Goal: Task Accomplishment & Management: Use online tool/utility

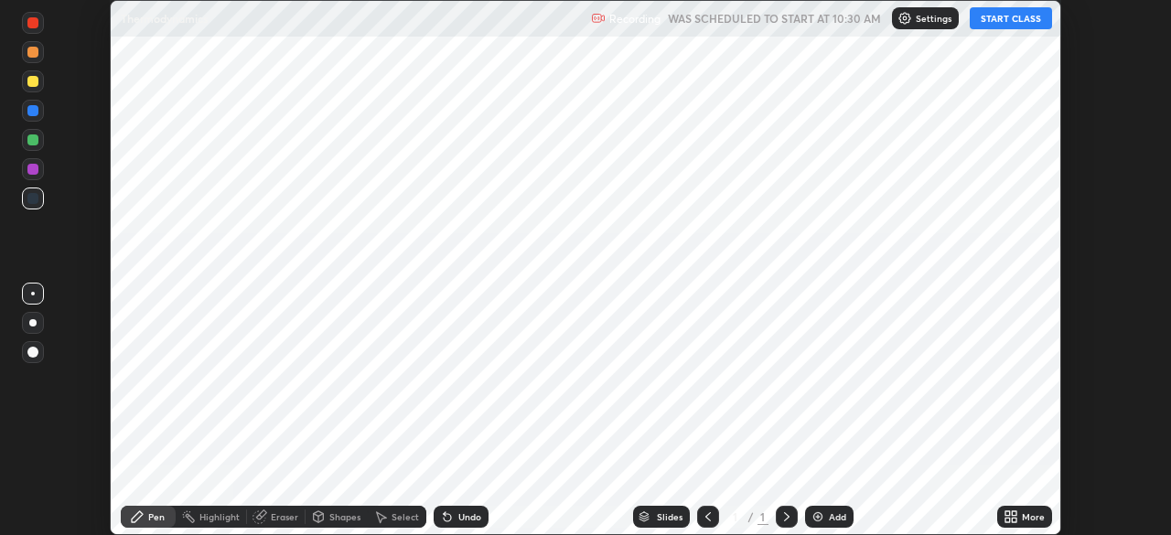
scroll to position [535, 1170]
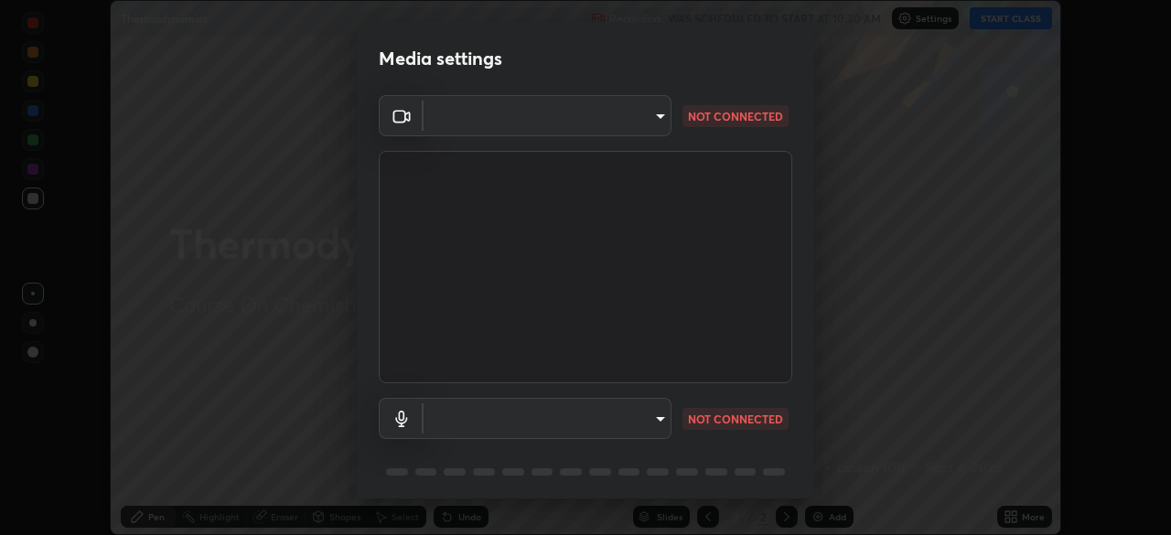
type input "018017b825b3515e02722570a61a3b5b1dab29f1d1448a28d0780849933fc4ef"
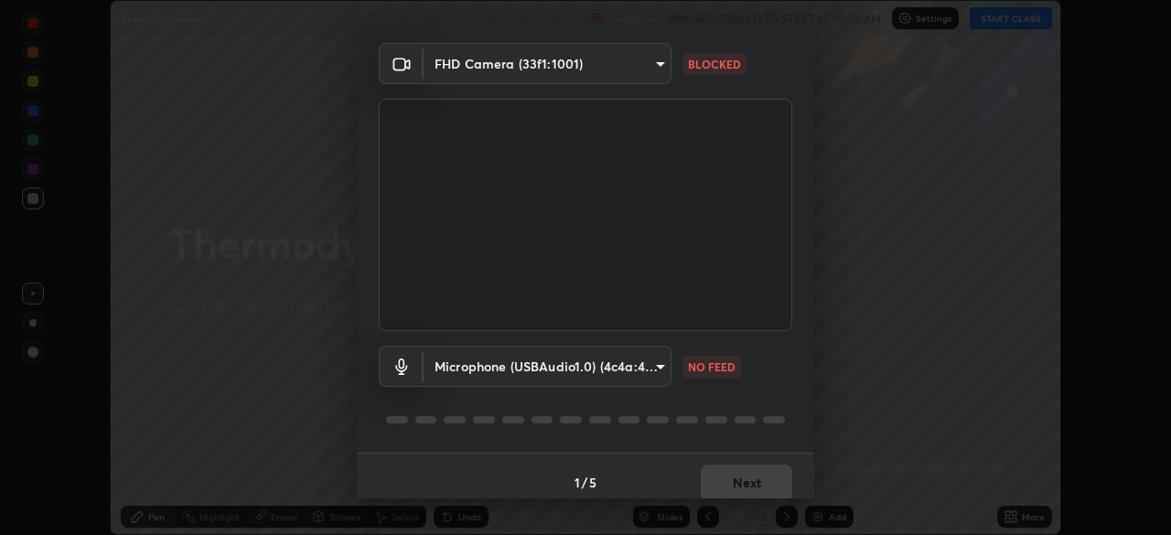
scroll to position [65, 0]
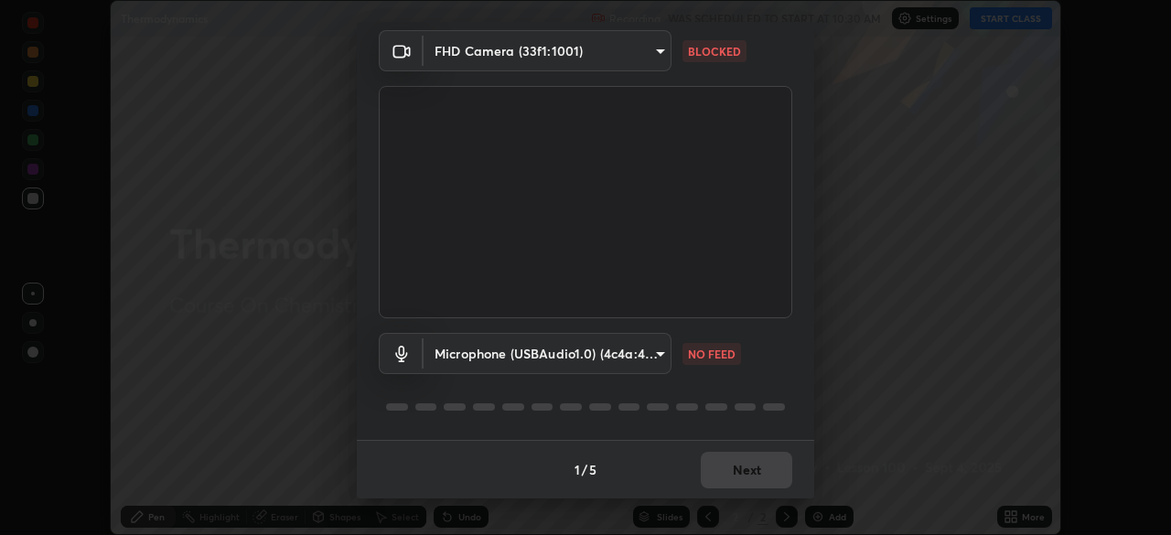
click at [512, 355] on body "Erase all Thermodynamics Recording WAS SCHEDULED TO START AT 10:30 AM Settings …" at bounding box center [585, 267] width 1171 height 535
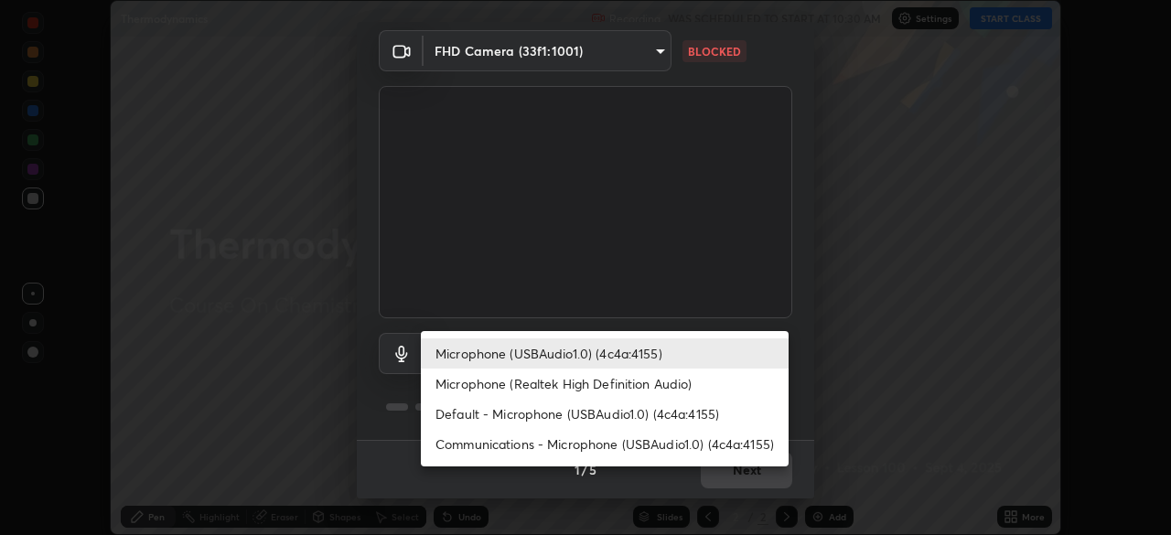
click at [506, 387] on li "Microphone (Realtek High Definition Audio)" at bounding box center [605, 384] width 368 height 30
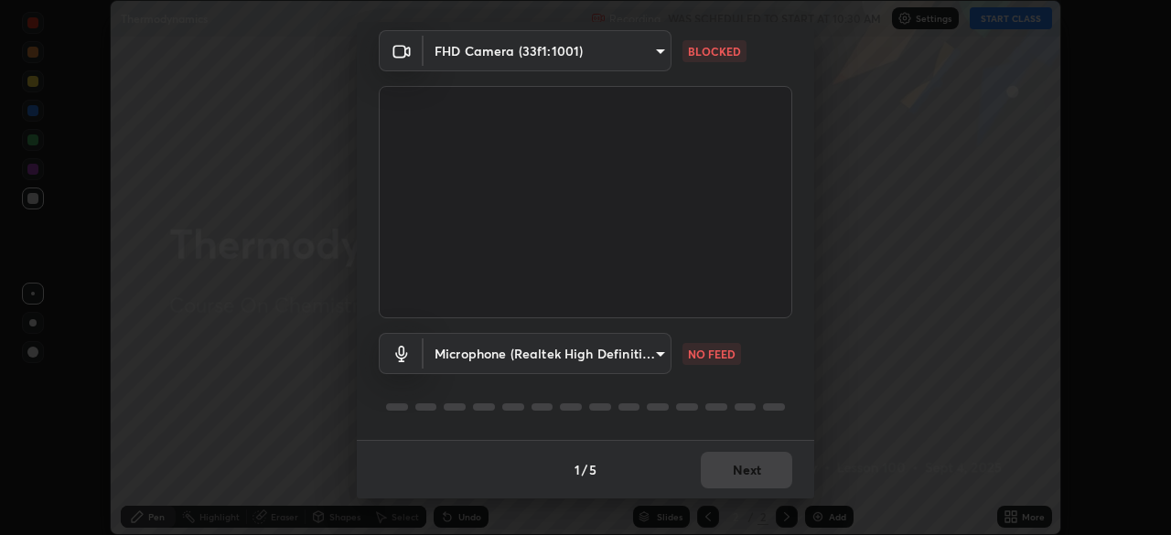
click at [518, 416] on div at bounding box center [585, 407] width 413 height 22
click at [496, 359] on body "Erase all Thermodynamics Recording WAS SCHEDULED TO START AT 10:30 AM Settings …" at bounding box center [585, 267] width 1171 height 535
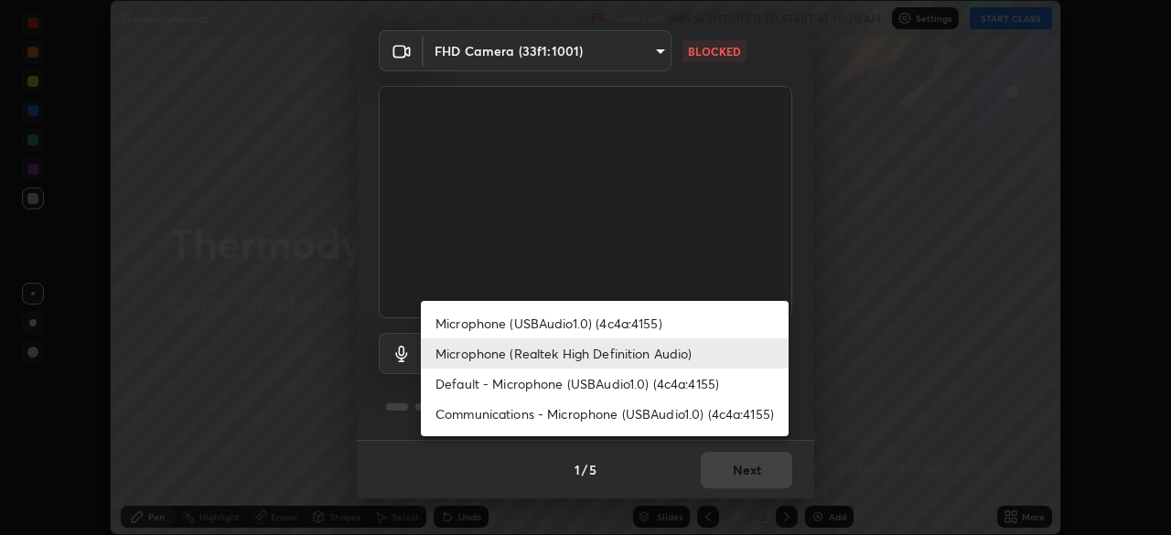
click at [515, 387] on li "Default - Microphone (USBAudio1.0) (4c4a:4155)" at bounding box center [605, 384] width 368 height 30
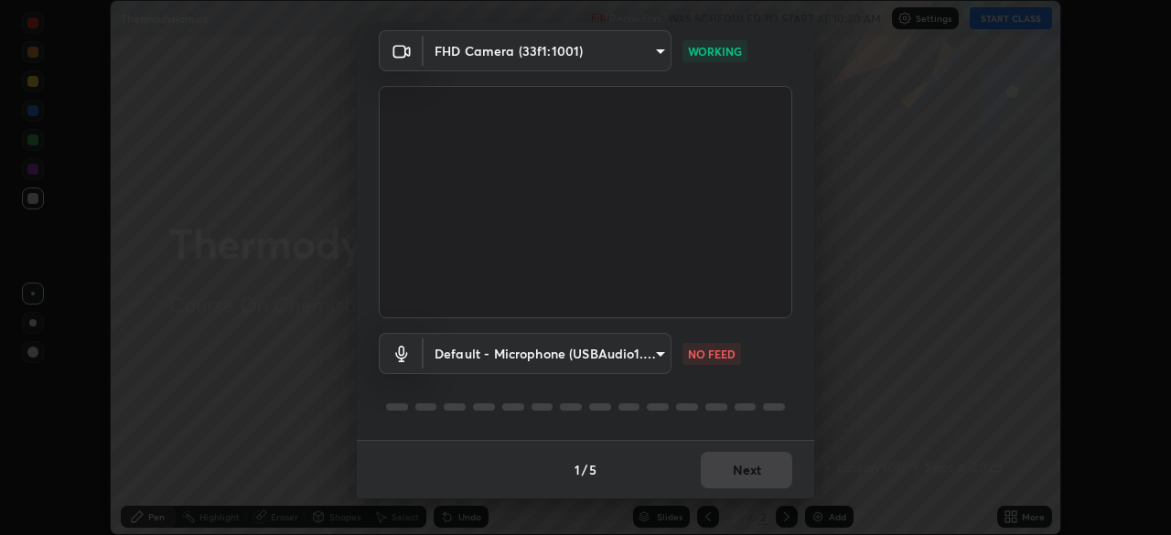
click at [551, 354] on body "Erase all Thermodynamics Recording WAS SCHEDULED TO START AT 10:30 AM Settings …" at bounding box center [585, 267] width 1171 height 535
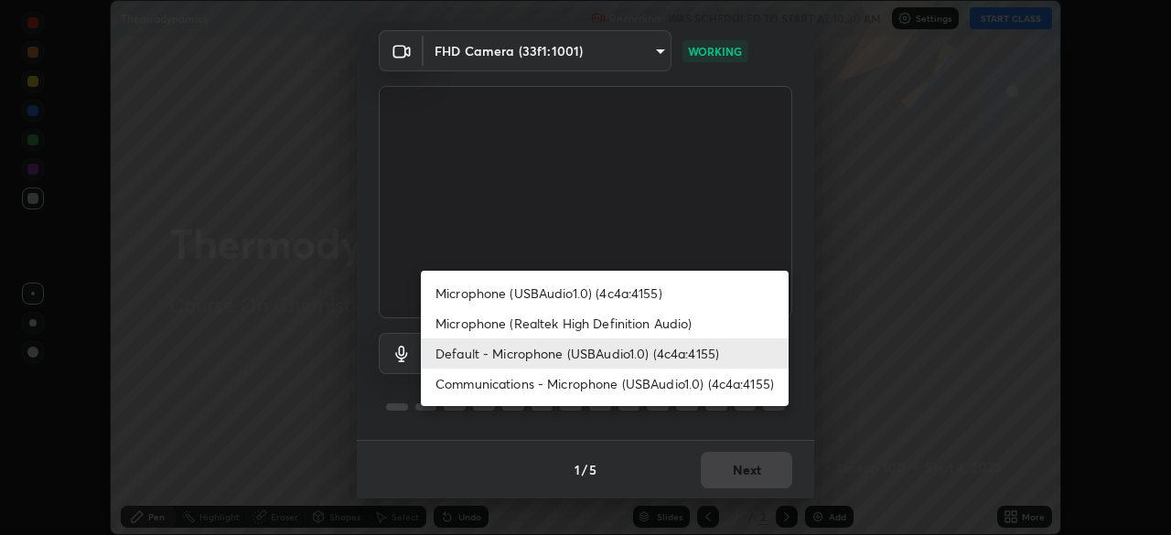
click at [558, 384] on li "Communications - Microphone (USBAudio1.0) (4c4a:4155)" at bounding box center [605, 384] width 368 height 30
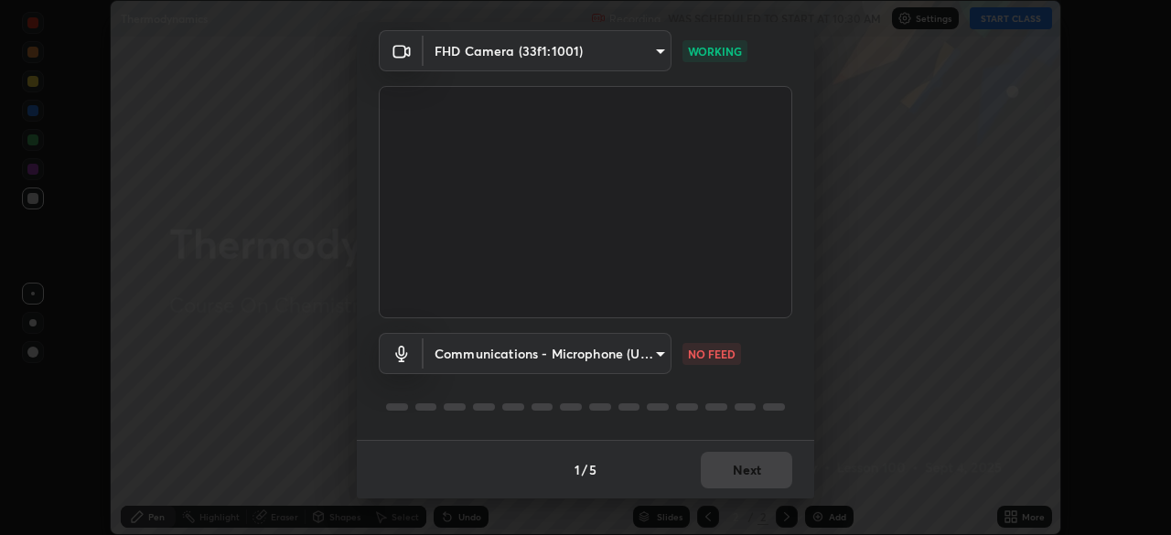
type input "communications"
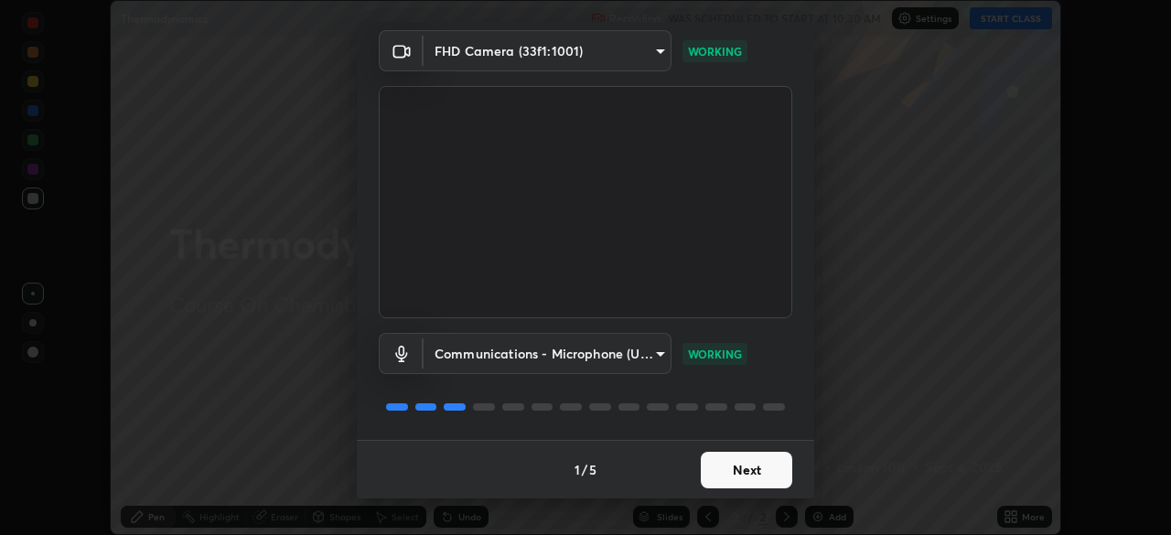
click at [734, 468] on button "Next" at bounding box center [746, 470] width 91 height 37
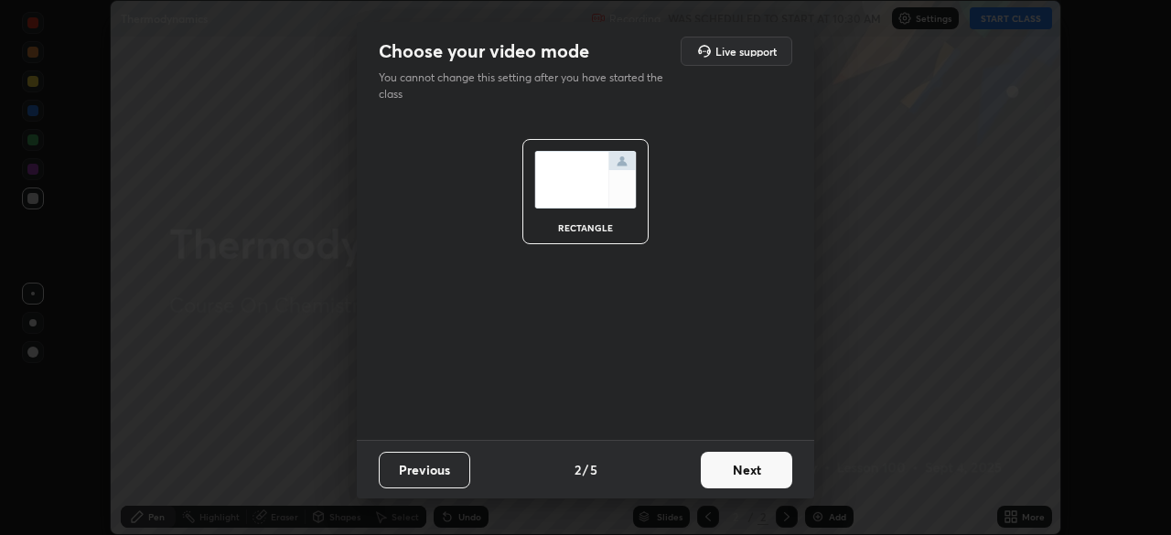
click at [746, 469] on button "Next" at bounding box center [746, 470] width 91 height 37
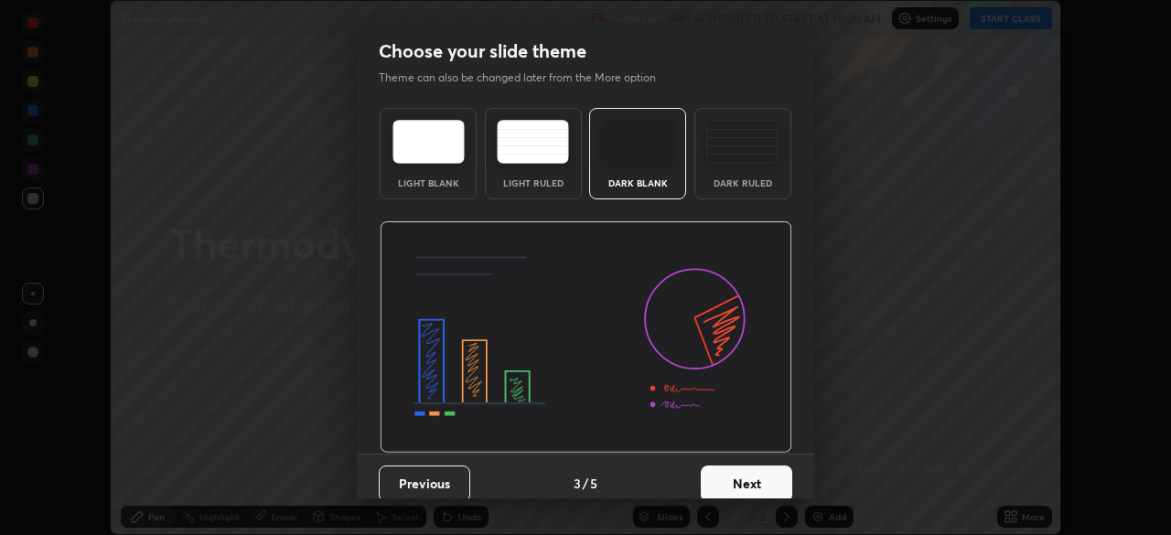
click at [756, 473] on button "Next" at bounding box center [746, 484] width 91 height 37
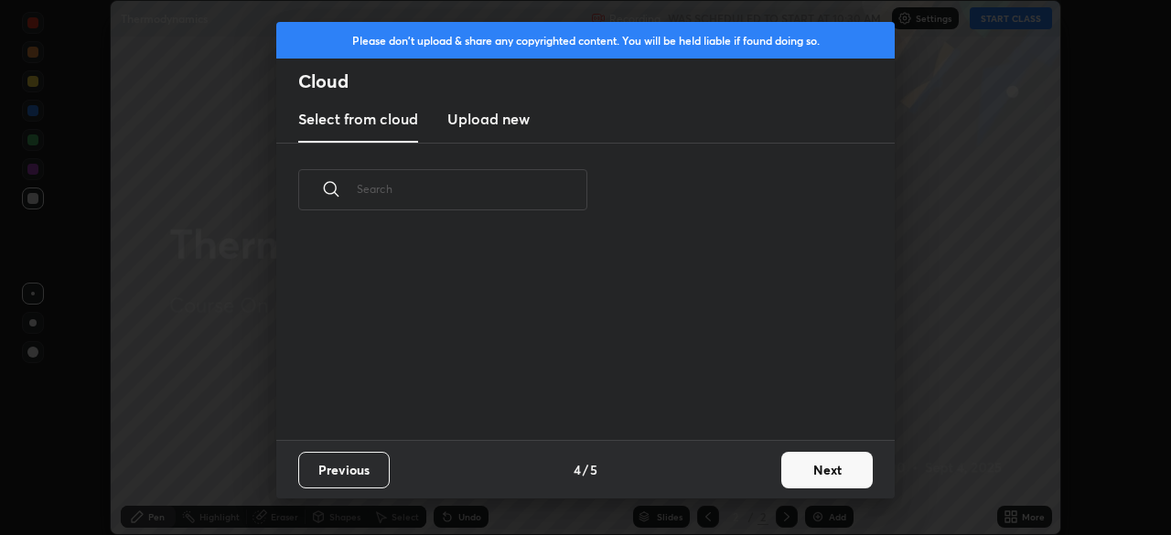
click at [798, 470] on button "Next" at bounding box center [826, 470] width 91 height 37
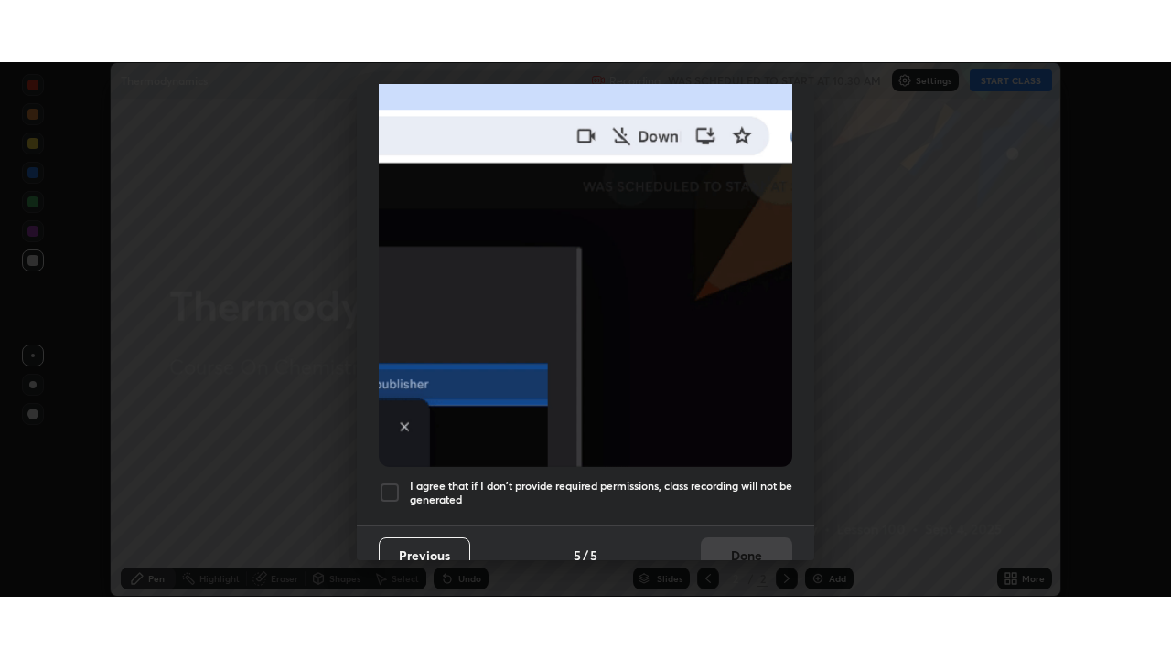
scroll to position [438, 0]
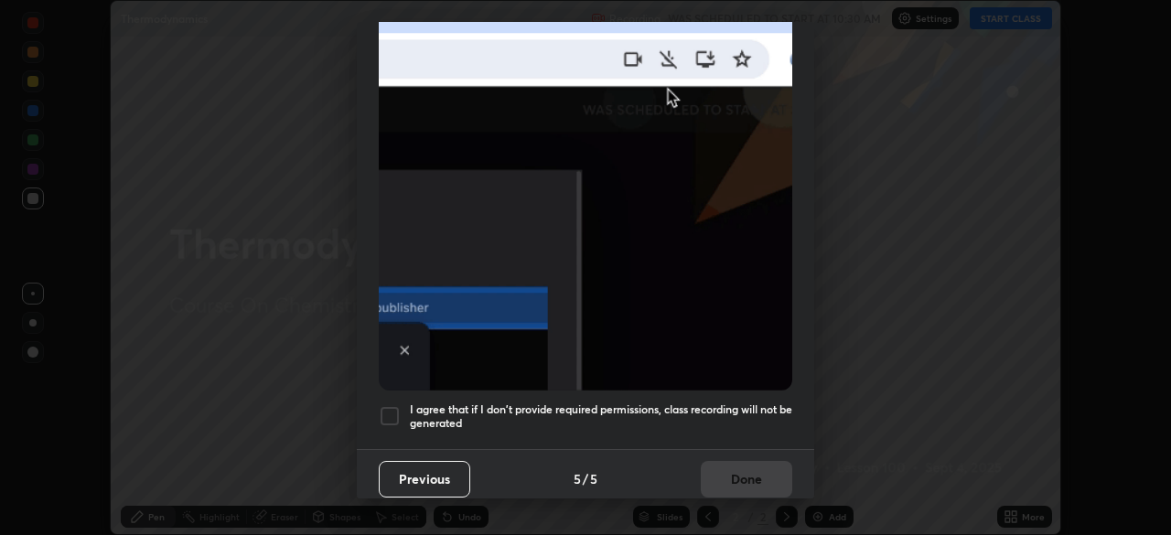
click at [393, 405] on div at bounding box center [390, 416] width 22 height 22
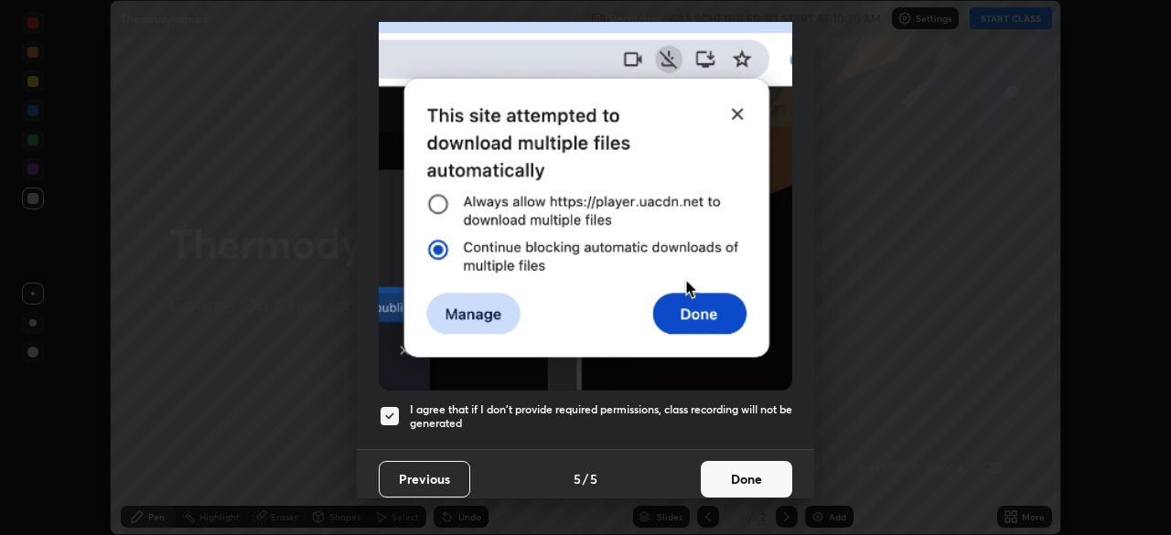
click at [726, 470] on button "Done" at bounding box center [746, 479] width 91 height 37
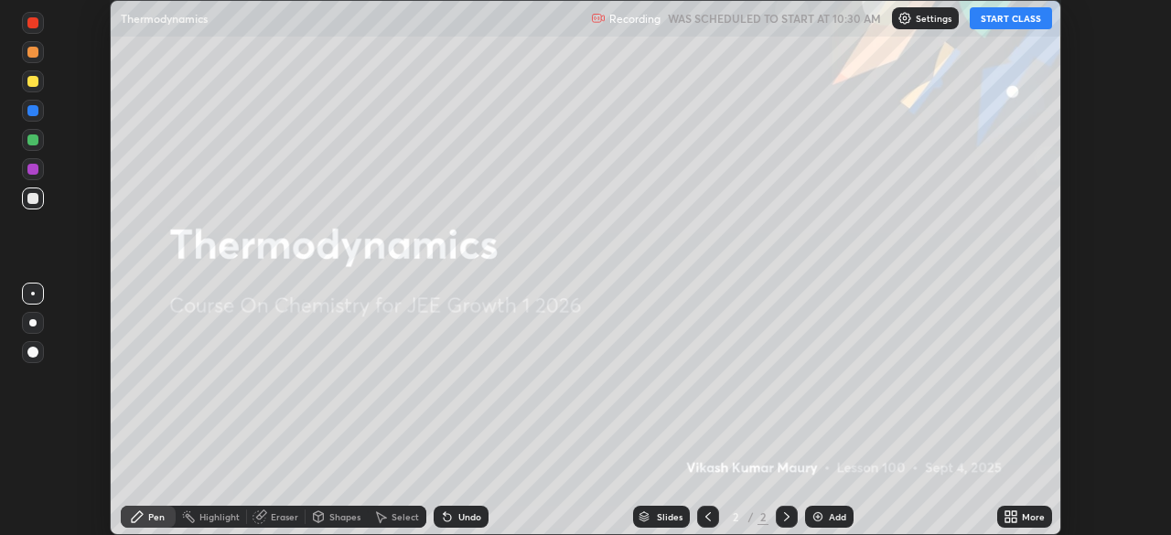
click at [1021, 516] on div "More" at bounding box center [1024, 517] width 55 height 22
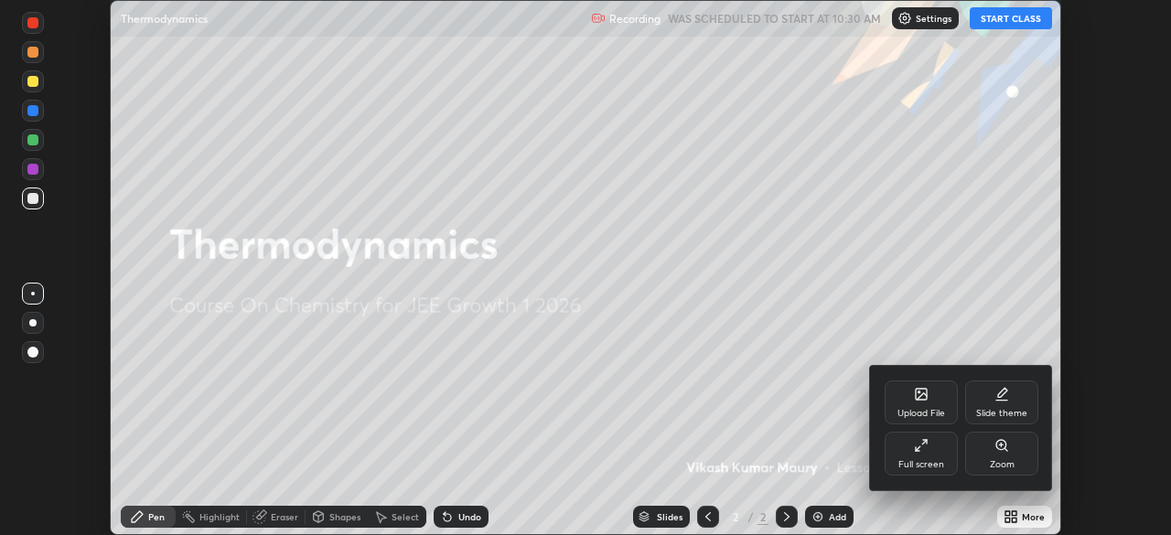
click at [929, 452] on div "Full screen" at bounding box center [920, 454] width 73 height 44
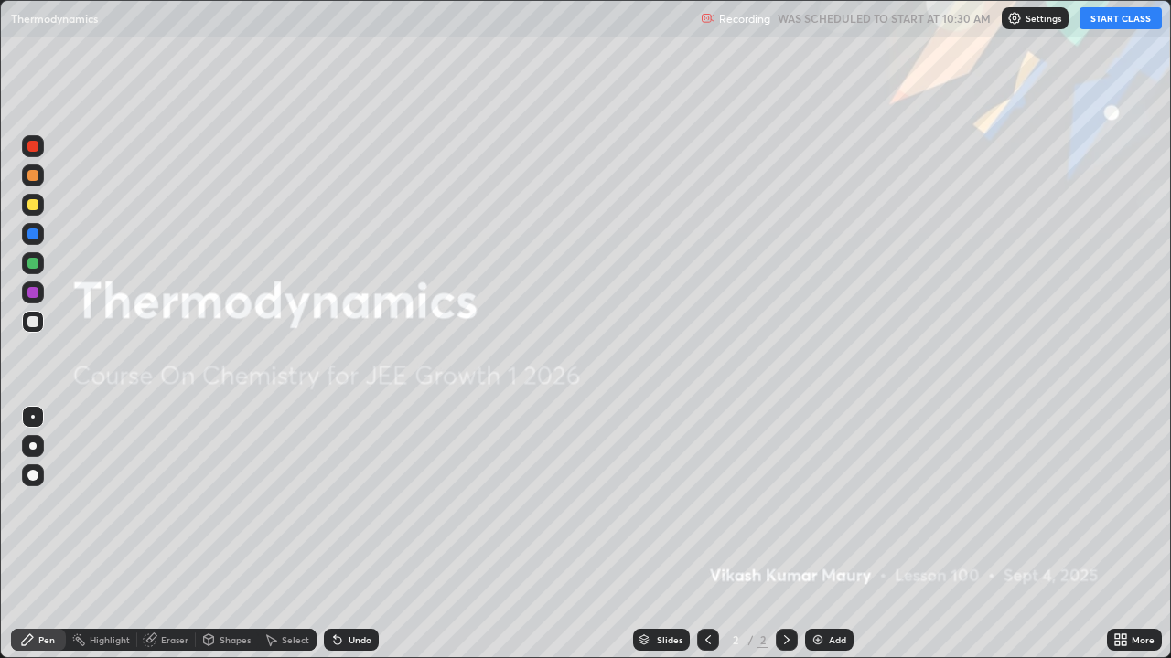
scroll to position [658, 1171]
click at [1091, 21] on button "START CLASS" at bounding box center [1120, 18] width 82 height 22
click at [830, 534] on div "Add" at bounding box center [837, 640] width 17 height 9
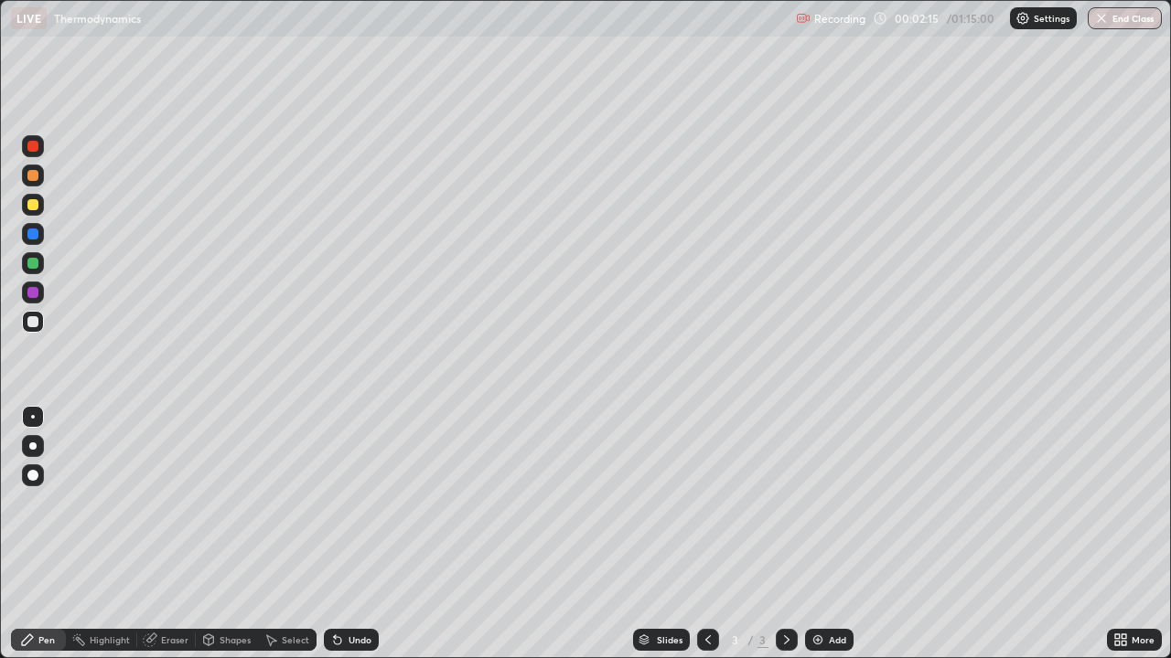
click at [829, 534] on div "Add" at bounding box center [829, 640] width 48 height 22
click at [698, 534] on div at bounding box center [708, 640] width 22 height 22
click at [784, 534] on icon at bounding box center [786, 640] width 15 height 15
click at [176, 534] on div "Eraser" at bounding box center [174, 640] width 27 height 9
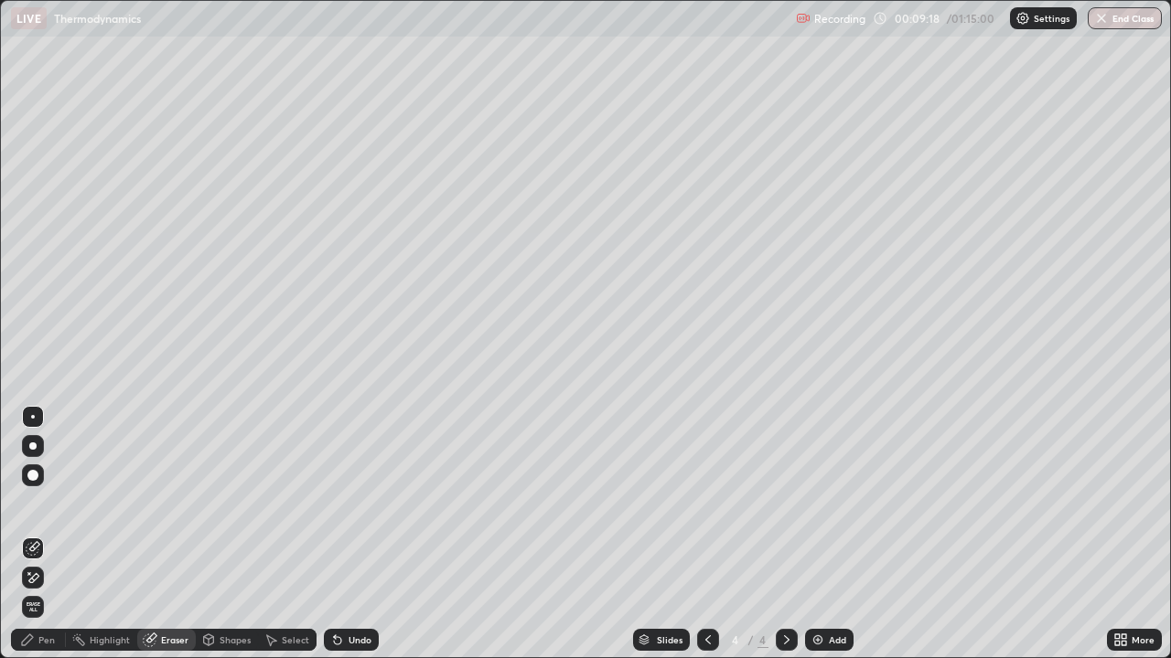
click at [52, 534] on div "Pen" at bounding box center [38, 640] width 55 height 22
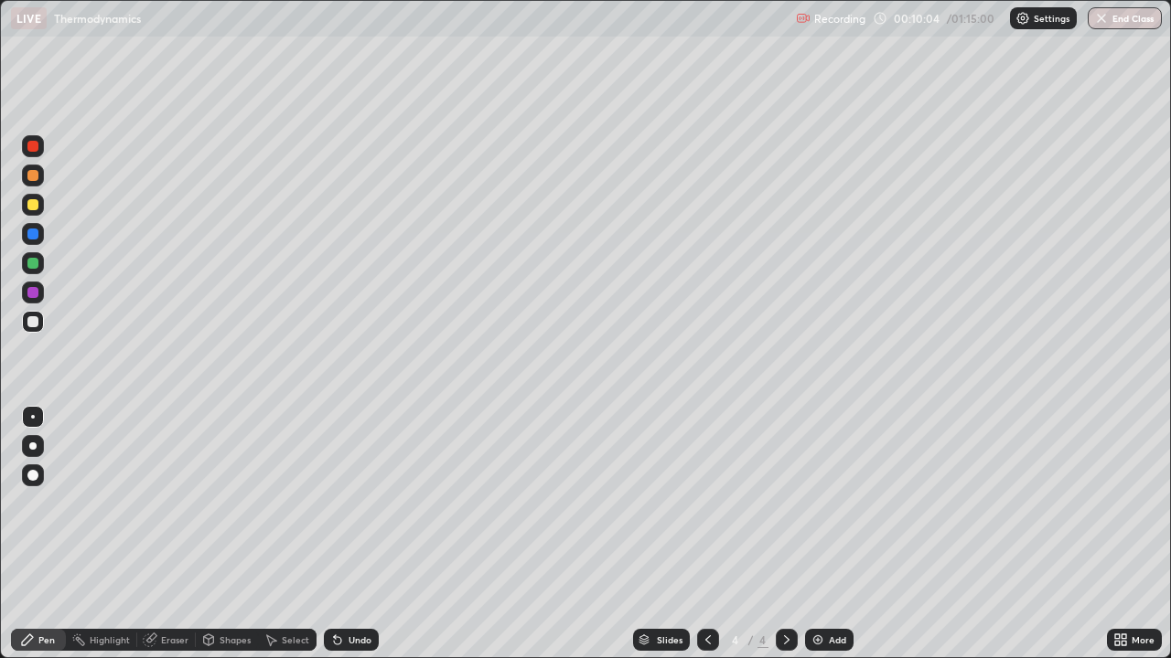
click at [829, 534] on div "Add" at bounding box center [829, 640] width 48 height 22
click at [698, 534] on div at bounding box center [708, 640] width 22 height 22
click at [776, 534] on div at bounding box center [787, 640] width 22 height 22
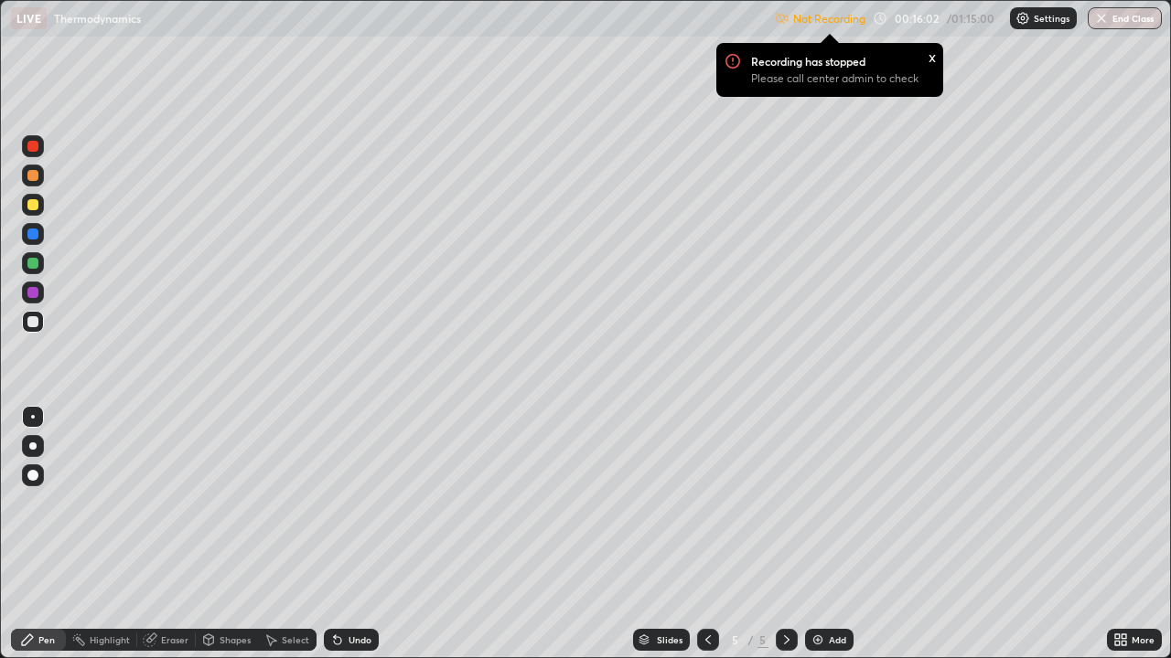
click at [1026, 18] on img at bounding box center [1022, 18] width 15 height 15
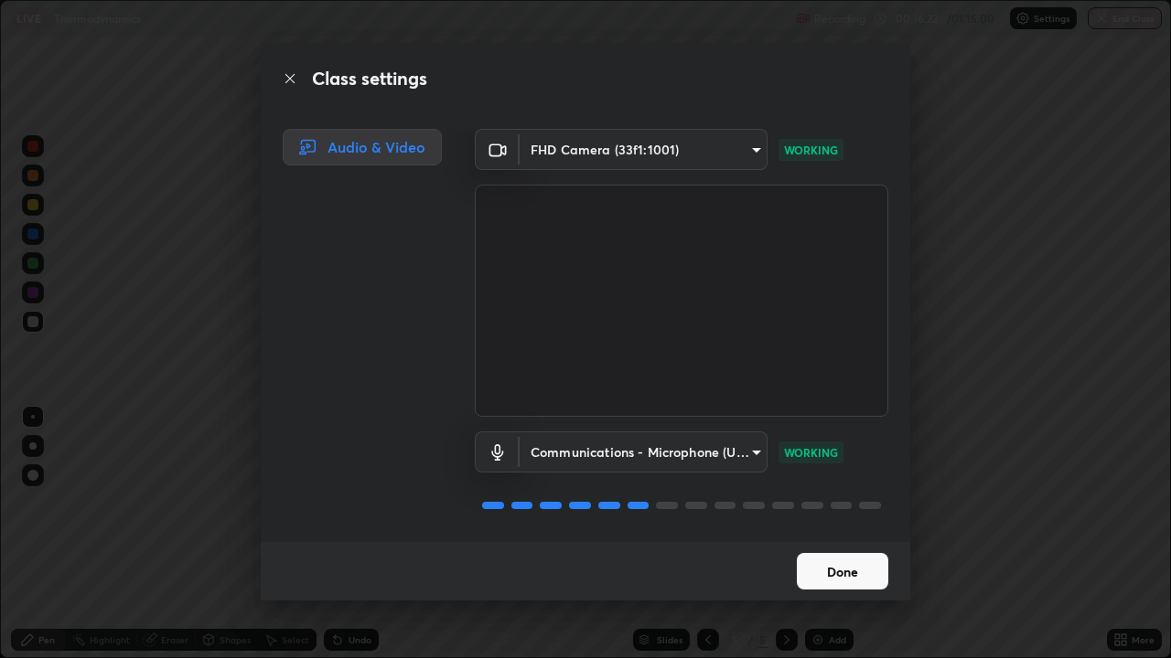
click at [839, 534] on button "Done" at bounding box center [842, 571] width 91 height 37
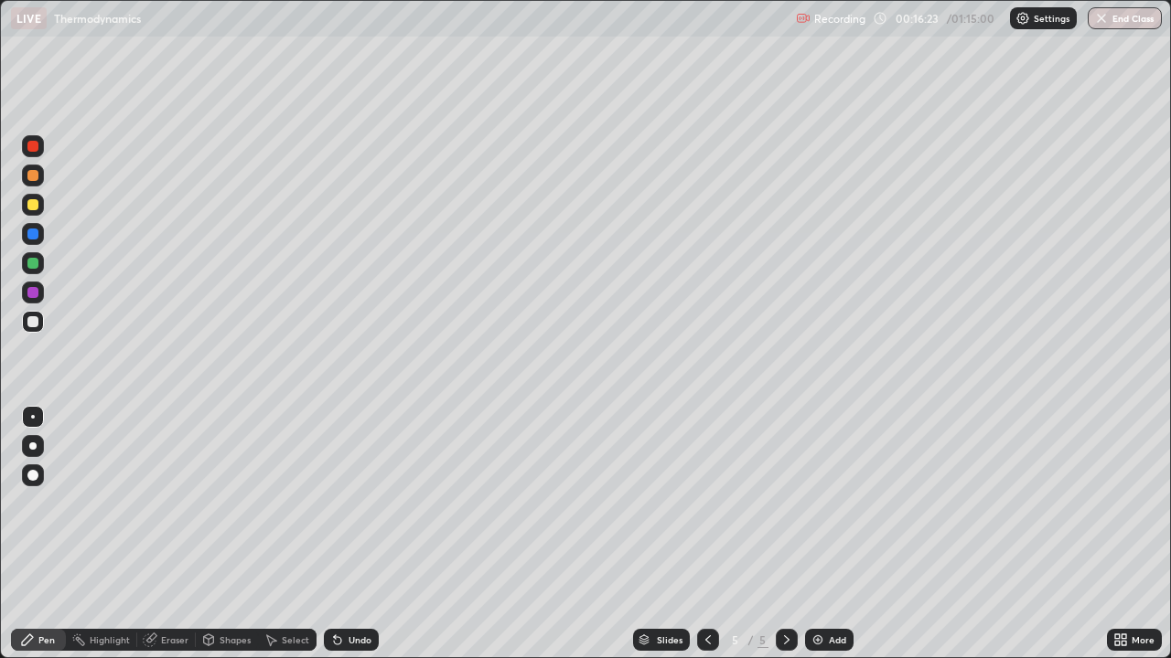
click at [830, 534] on div "Add" at bounding box center [837, 640] width 17 height 9
click at [829, 534] on div "Add" at bounding box center [837, 640] width 17 height 9
click at [173, 534] on div "Eraser" at bounding box center [174, 640] width 27 height 9
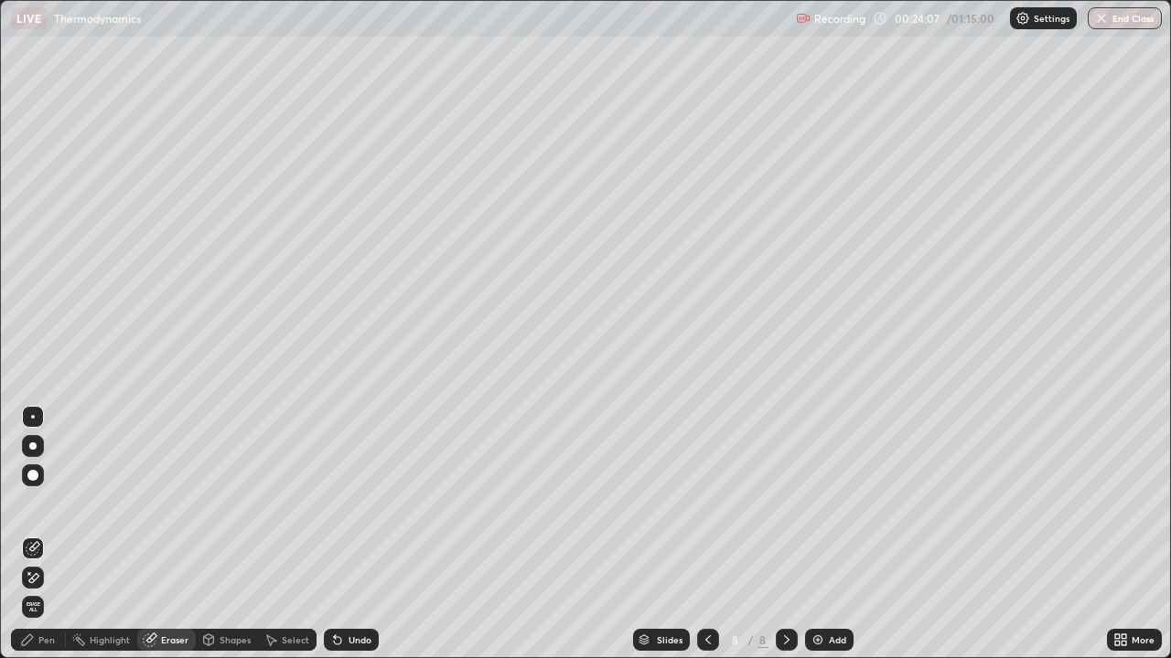
click at [53, 534] on div "Pen" at bounding box center [46, 640] width 16 height 9
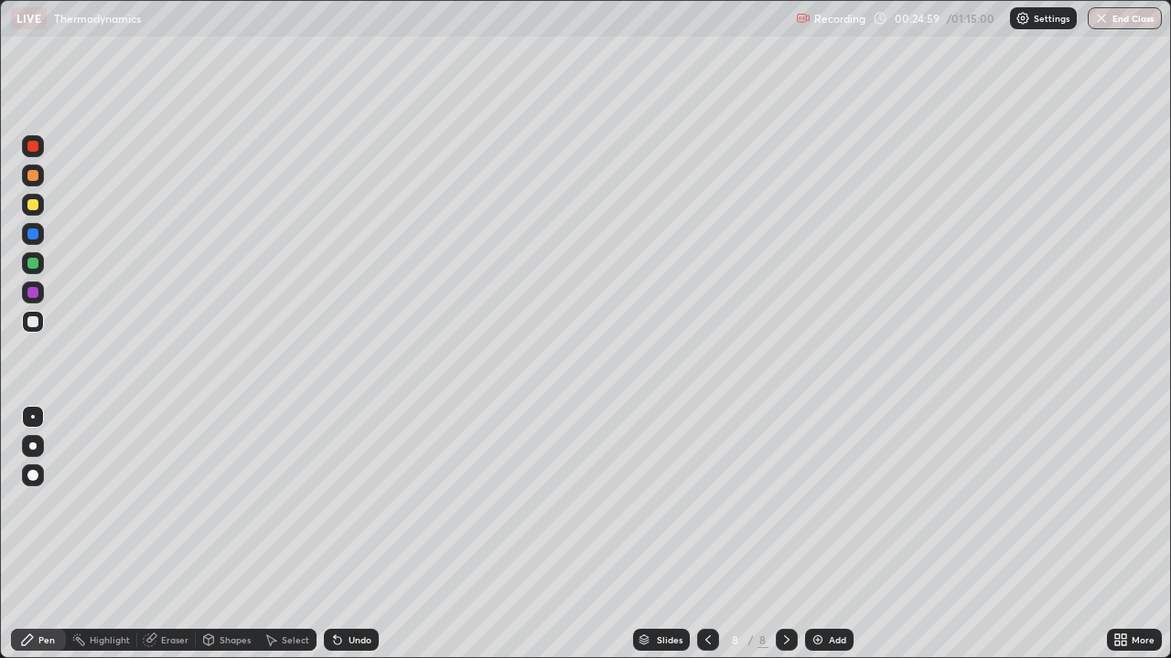
click at [176, 534] on div "Eraser" at bounding box center [174, 640] width 27 height 9
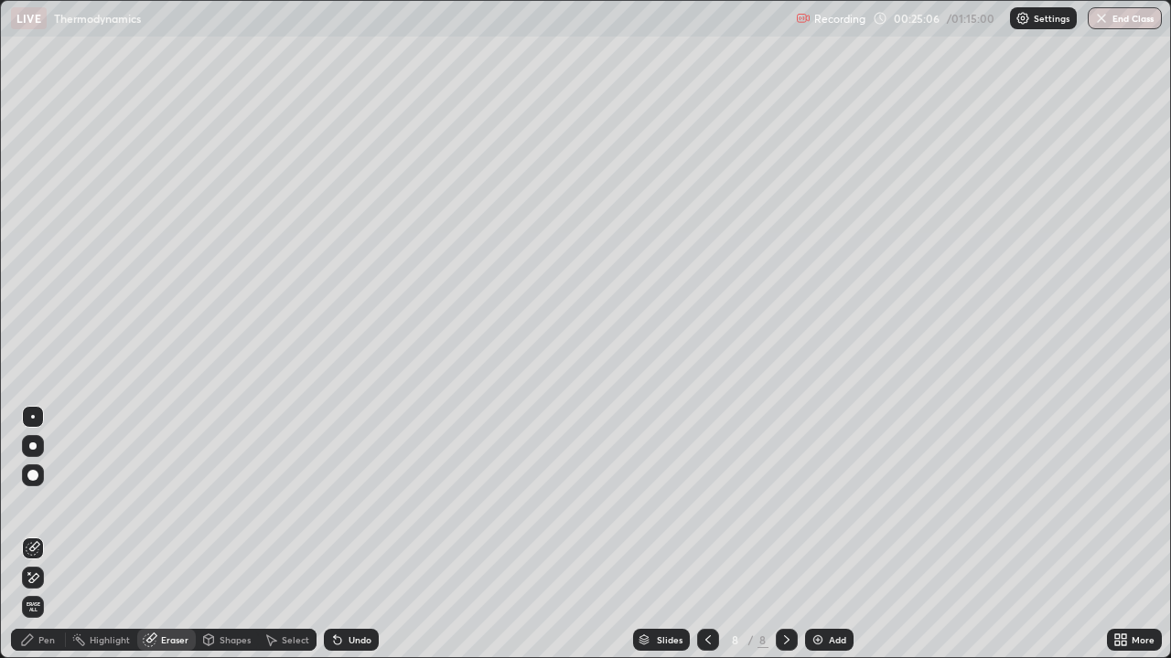
click at [48, 534] on div "Pen" at bounding box center [38, 640] width 55 height 22
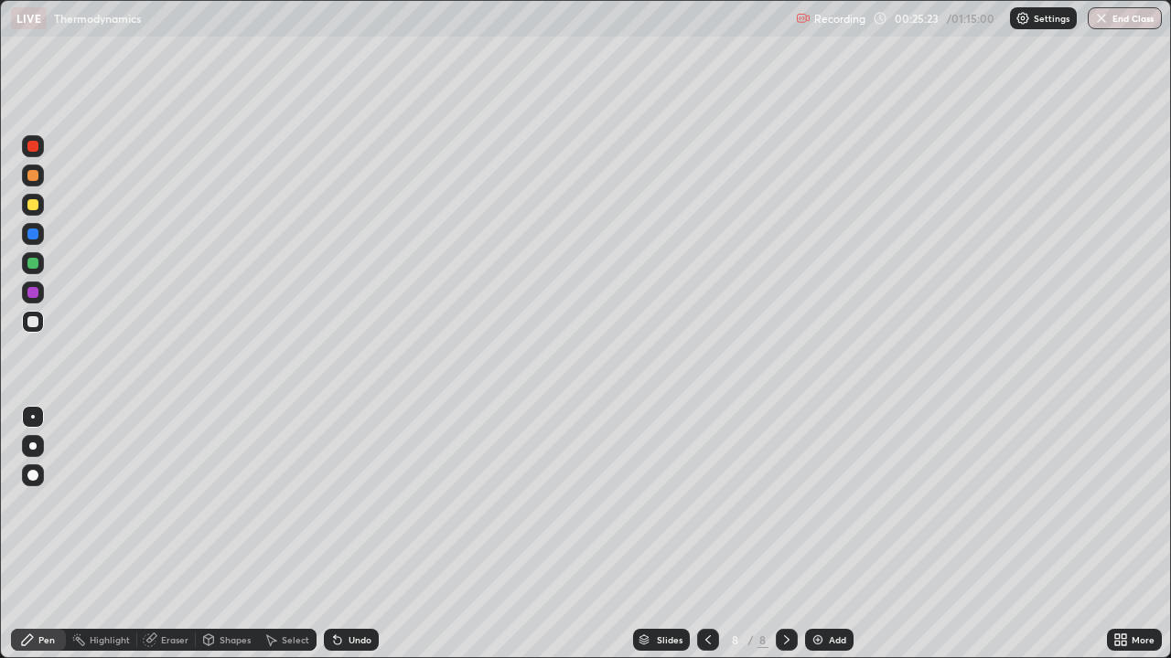
click at [171, 534] on div "Eraser" at bounding box center [174, 640] width 27 height 9
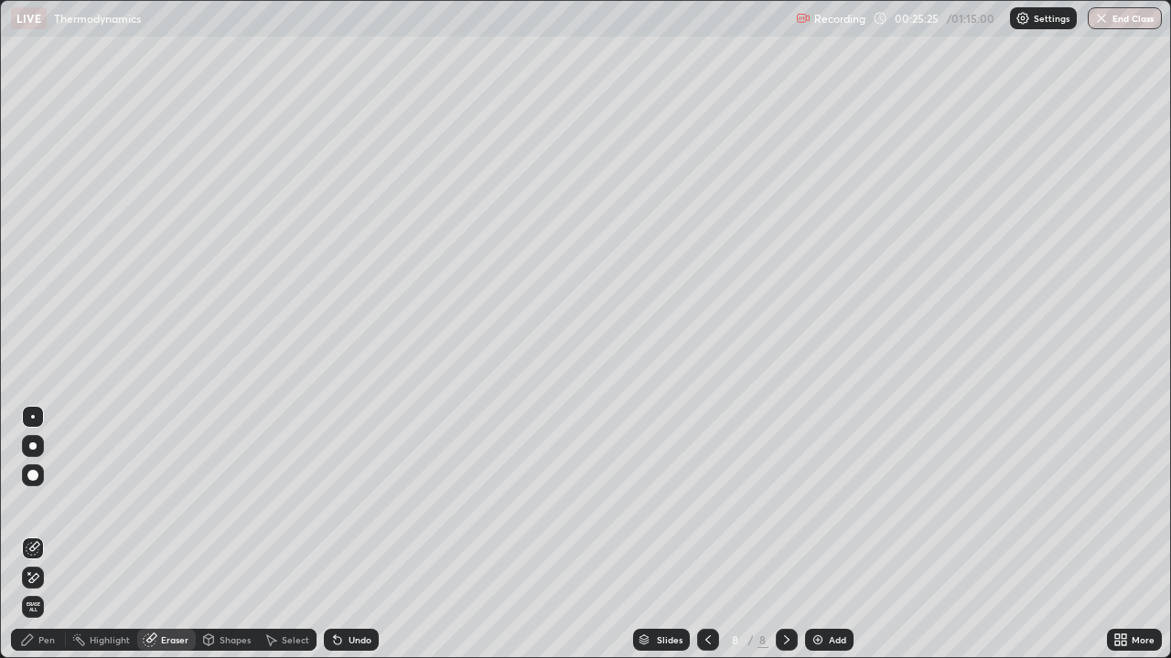
click at [45, 534] on div "Pen" at bounding box center [46, 640] width 16 height 9
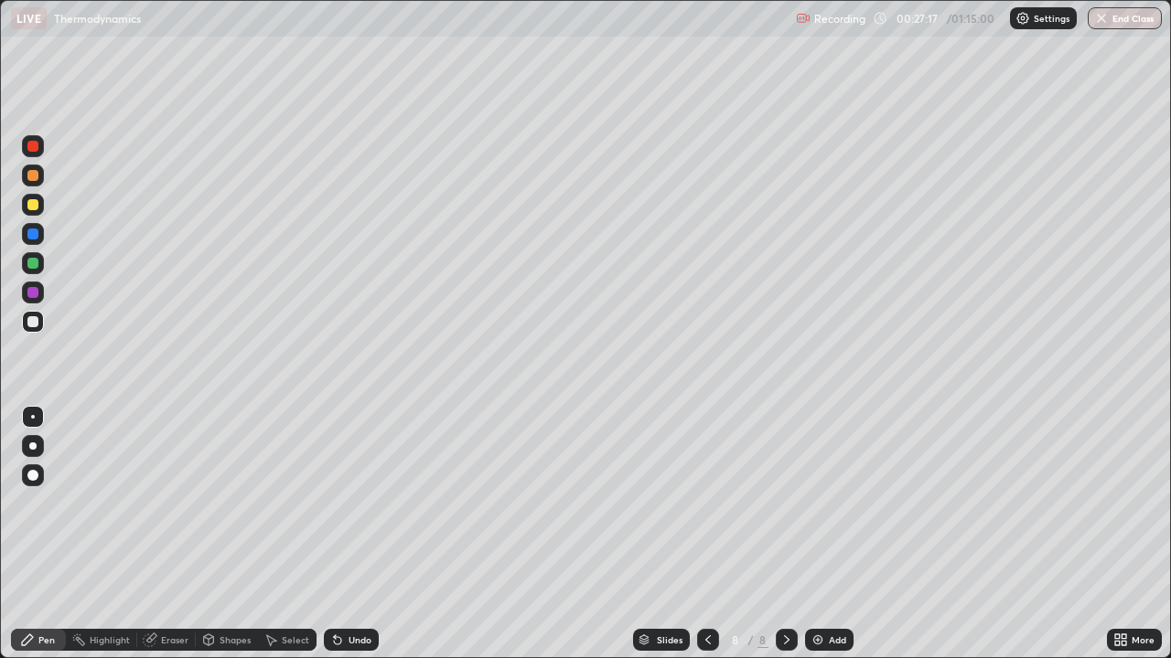
click at [828, 534] on div "Add" at bounding box center [829, 640] width 48 height 22
click at [706, 534] on icon at bounding box center [708, 640] width 15 height 15
click at [806, 534] on div "Add" at bounding box center [829, 640] width 48 height 22
click at [705, 534] on icon at bounding box center [707, 640] width 15 height 15
click at [787, 534] on icon at bounding box center [786, 640] width 15 height 15
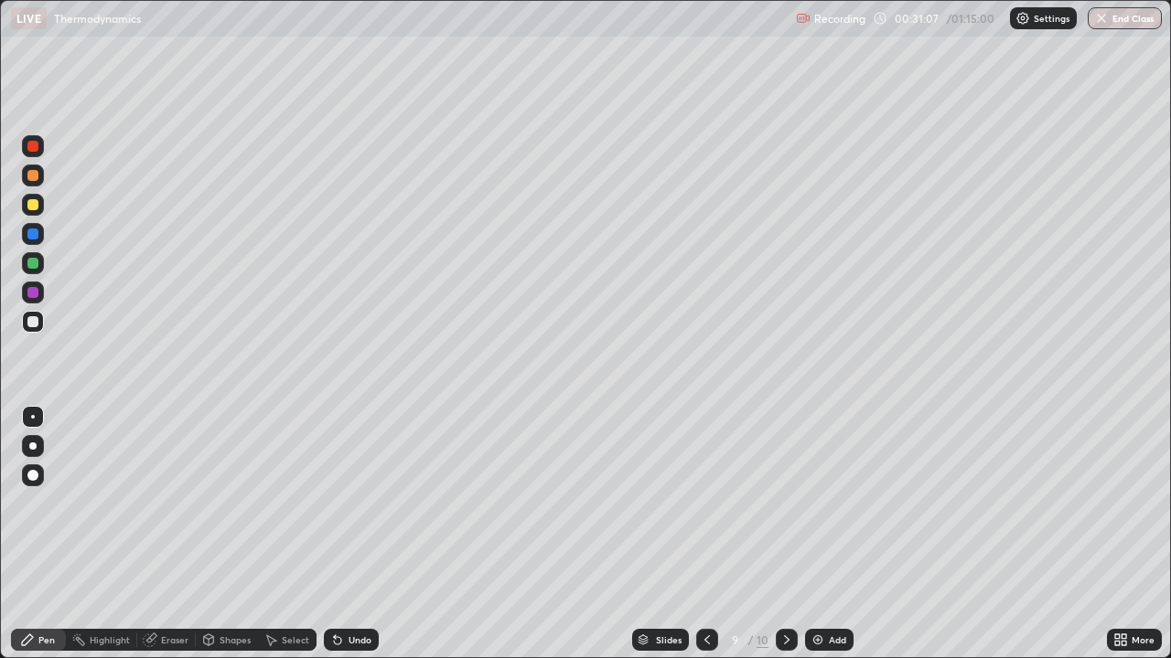
click at [783, 534] on icon at bounding box center [786, 640] width 15 height 15
click at [158, 534] on div "Eraser" at bounding box center [166, 640] width 59 height 22
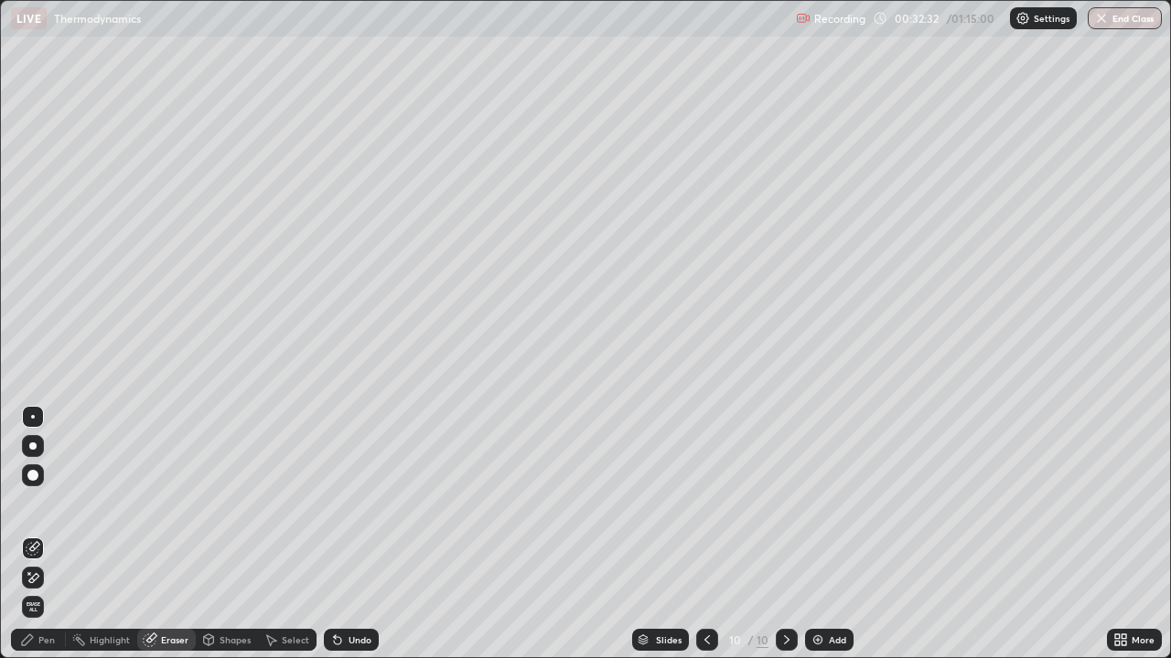
click at [41, 534] on div "Pen" at bounding box center [46, 640] width 16 height 9
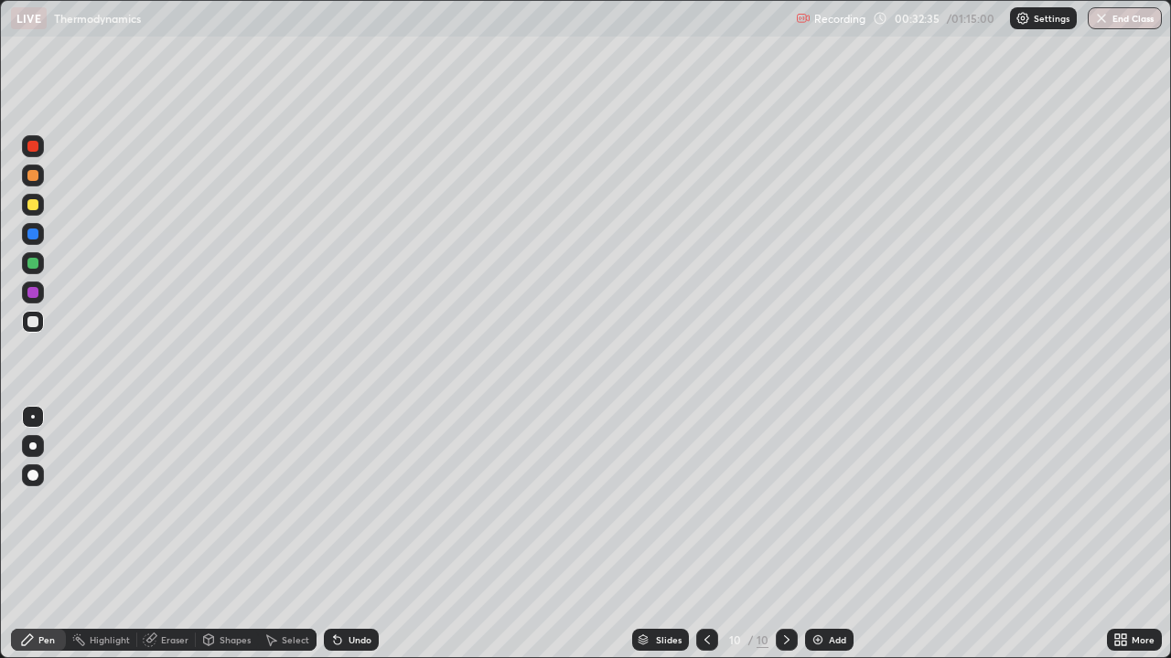
click at [710, 534] on icon at bounding box center [707, 640] width 15 height 15
click at [696, 534] on div at bounding box center [707, 640] width 22 height 37
click at [785, 534] on icon at bounding box center [786, 640] width 15 height 15
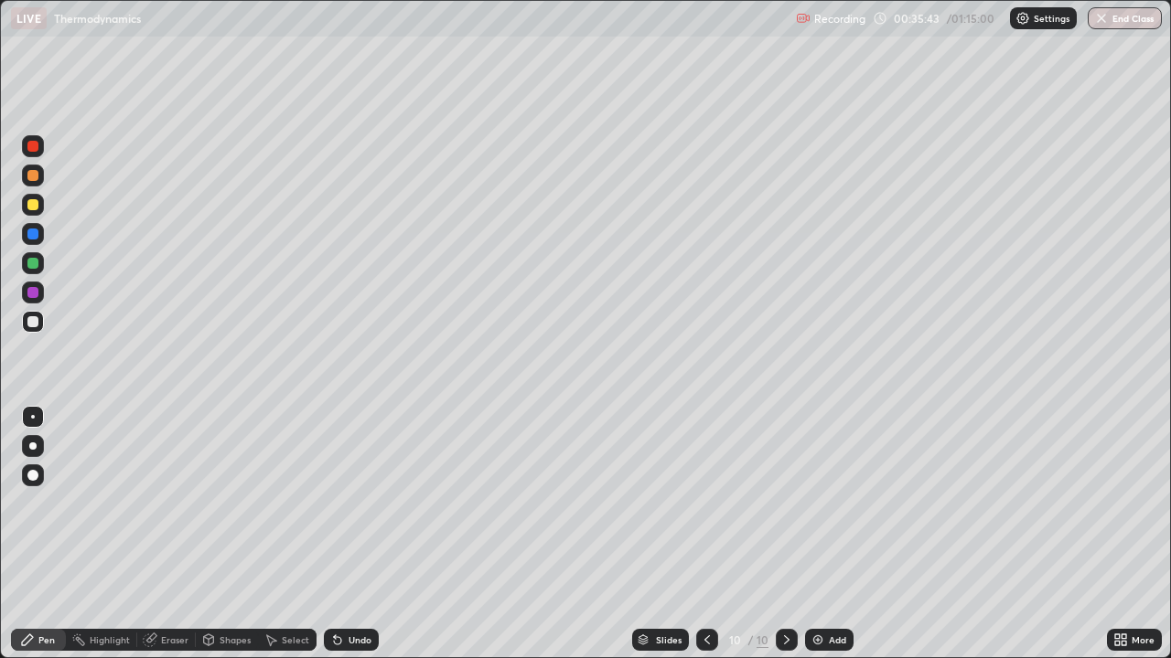
click at [819, 534] on img at bounding box center [817, 640] width 15 height 15
click at [812, 534] on img at bounding box center [817, 640] width 15 height 15
click at [833, 534] on div "Add" at bounding box center [837, 640] width 17 height 9
click at [708, 534] on icon at bounding box center [708, 640] width 15 height 15
click at [706, 534] on div at bounding box center [708, 640] width 22 height 22
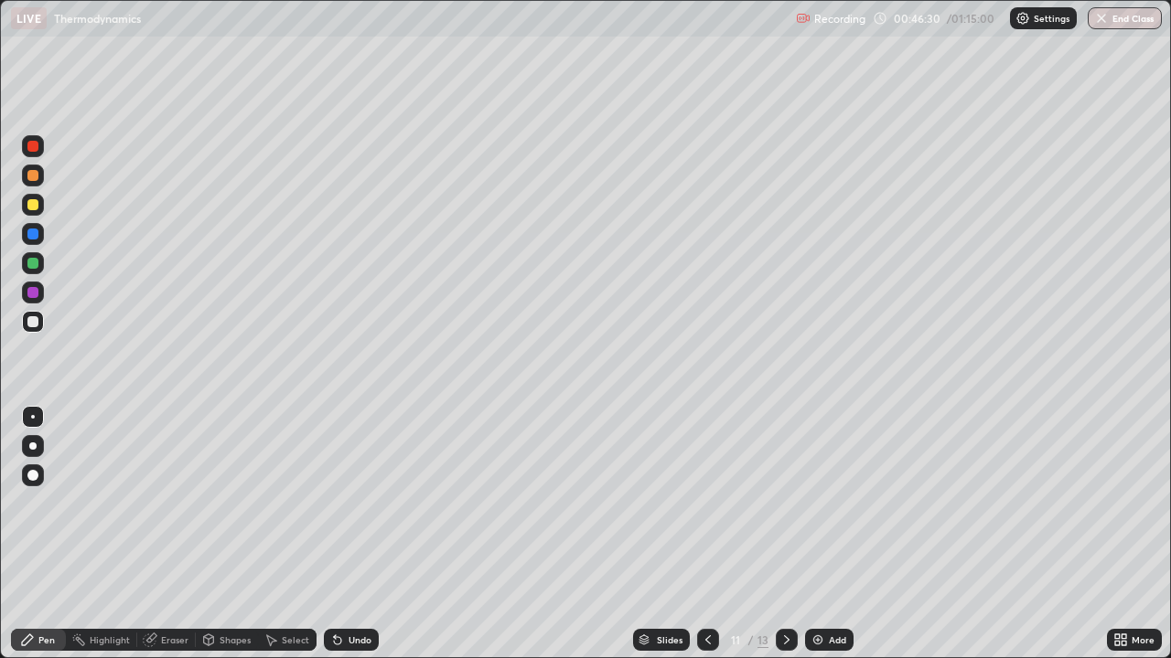
click at [703, 534] on div at bounding box center [708, 640] width 22 height 37
click at [785, 534] on icon at bounding box center [786, 640] width 15 height 15
click at [706, 534] on icon at bounding box center [708, 640] width 15 height 15
click at [785, 534] on icon at bounding box center [786, 640] width 15 height 15
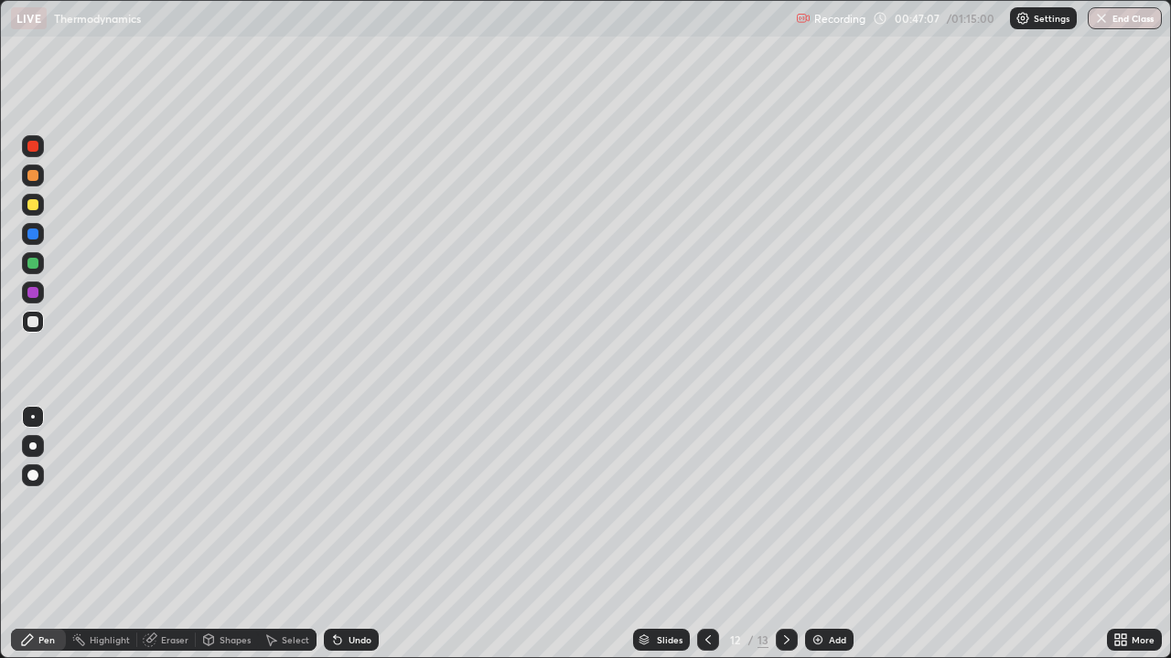
click at [776, 534] on div at bounding box center [787, 640] width 22 height 22
click at [706, 534] on icon at bounding box center [708, 640] width 15 height 15
click at [698, 534] on div at bounding box center [708, 640] width 22 height 22
click at [785, 534] on icon at bounding box center [786, 640] width 15 height 15
click at [697, 534] on div at bounding box center [708, 640] width 22 height 22
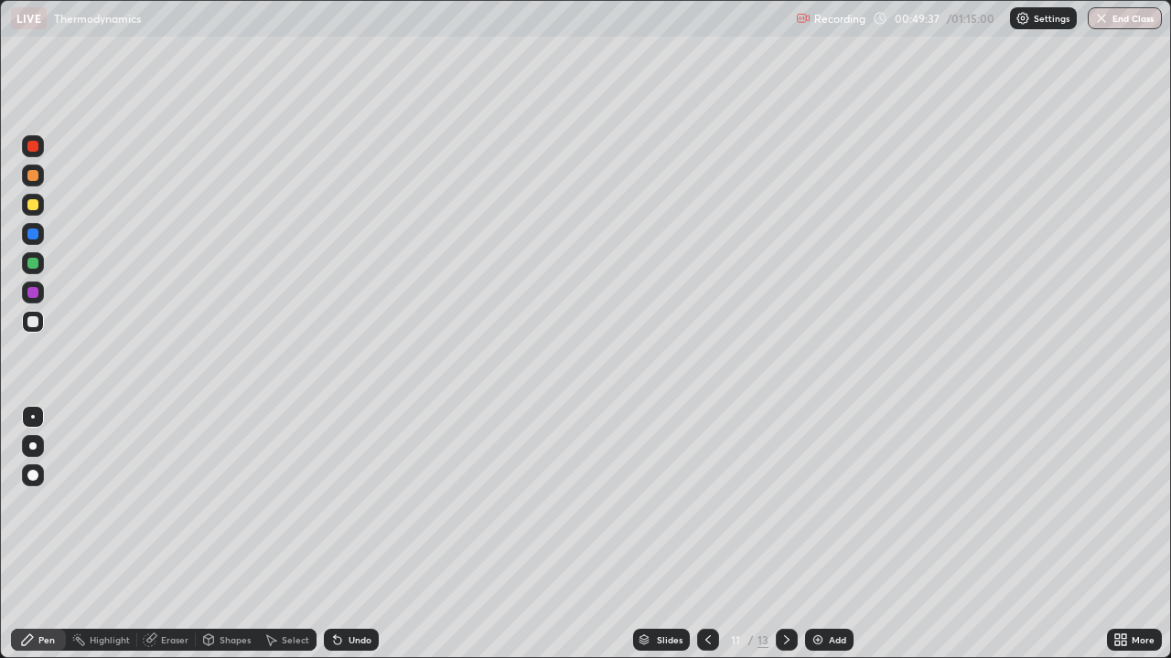
click at [786, 534] on icon at bounding box center [786, 640] width 5 height 9
click at [701, 534] on icon at bounding box center [708, 640] width 15 height 15
click at [785, 534] on icon at bounding box center [786, 640] width 15 height 15
click at [700, 534] on div at bounding box center [708, 640] width 22 height 37
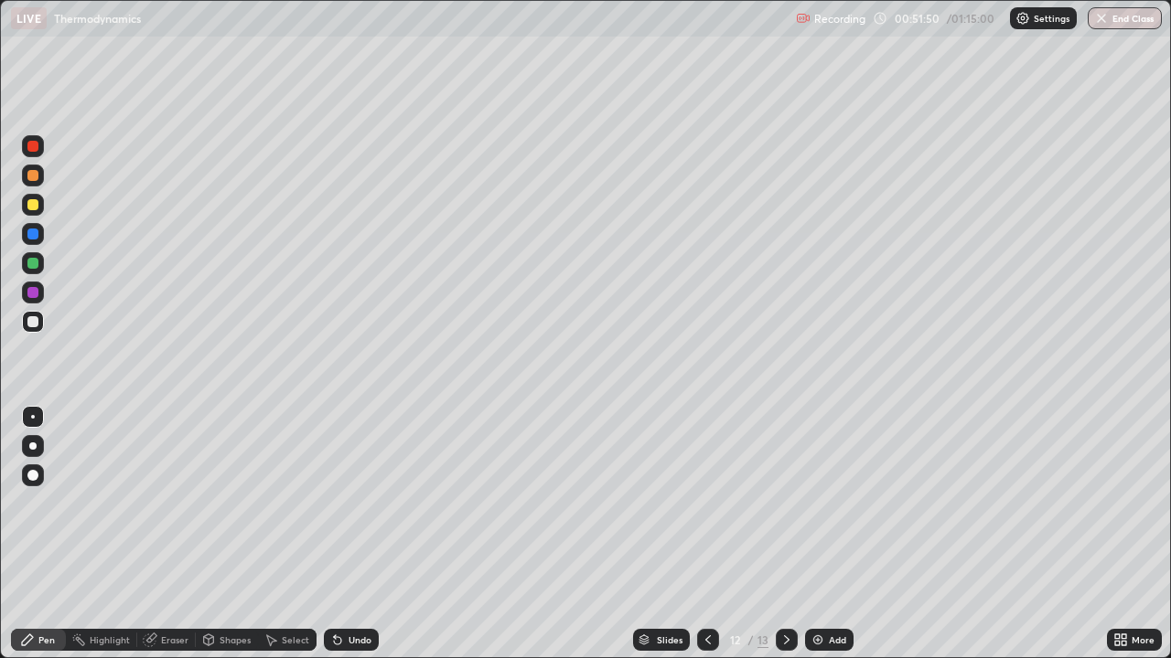
click at [782, 534] on icon at bounding box center [786, 640] width 15 height 15
click at [835, 534] on div "Add" at bounding box center [837, 640] width 17 height 9
click at [1117, 11] on button "End Class" at bounding box center [1124, 18] width 74 height 22
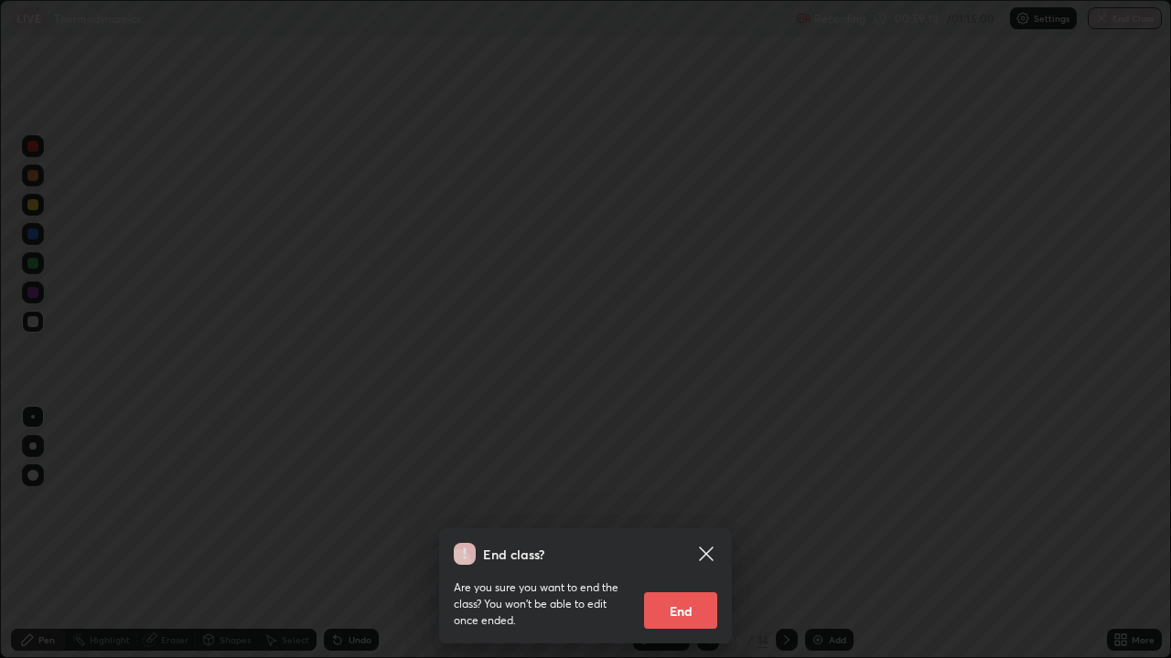
click at [691, 534] on button "End" at bounding box center [680, 611] width 73 height 37
